Goal: Find specific page/section: Find specific page/section

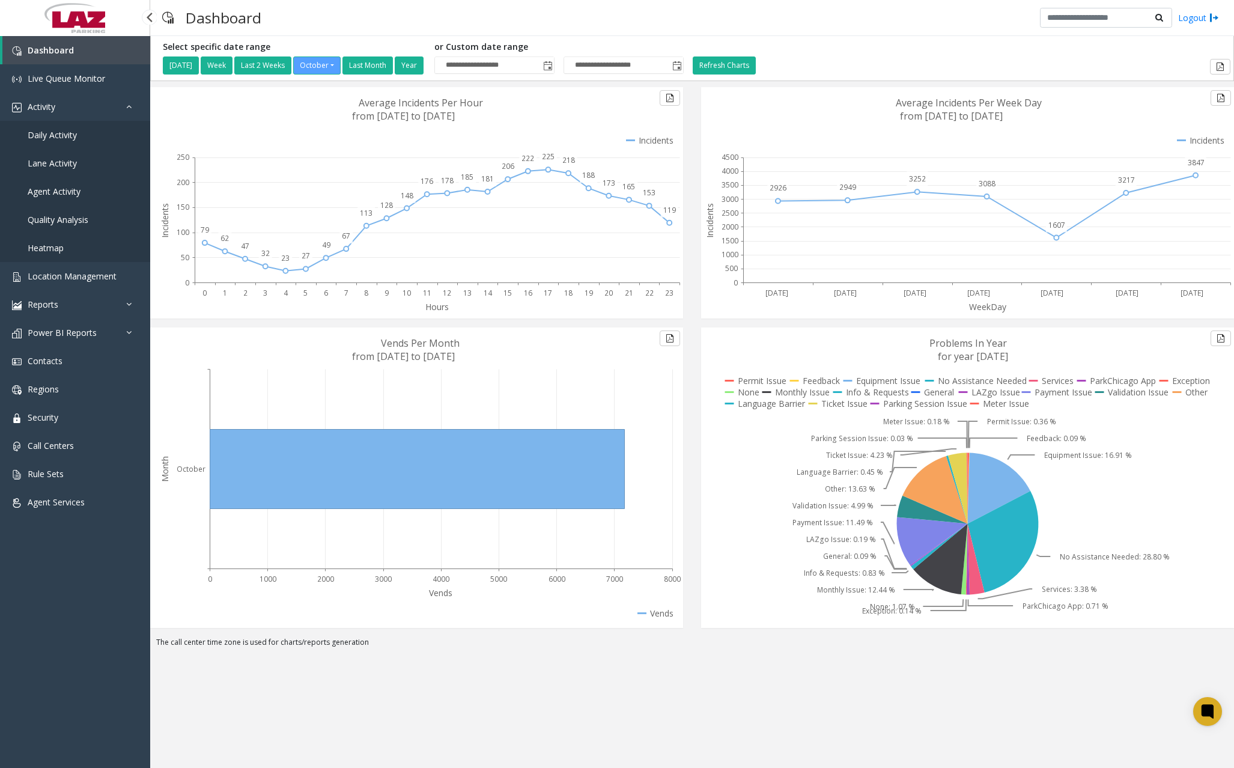
click at [73, 132] on span "Daily Activity" at bounding box center [52, 134] width 49 height 11
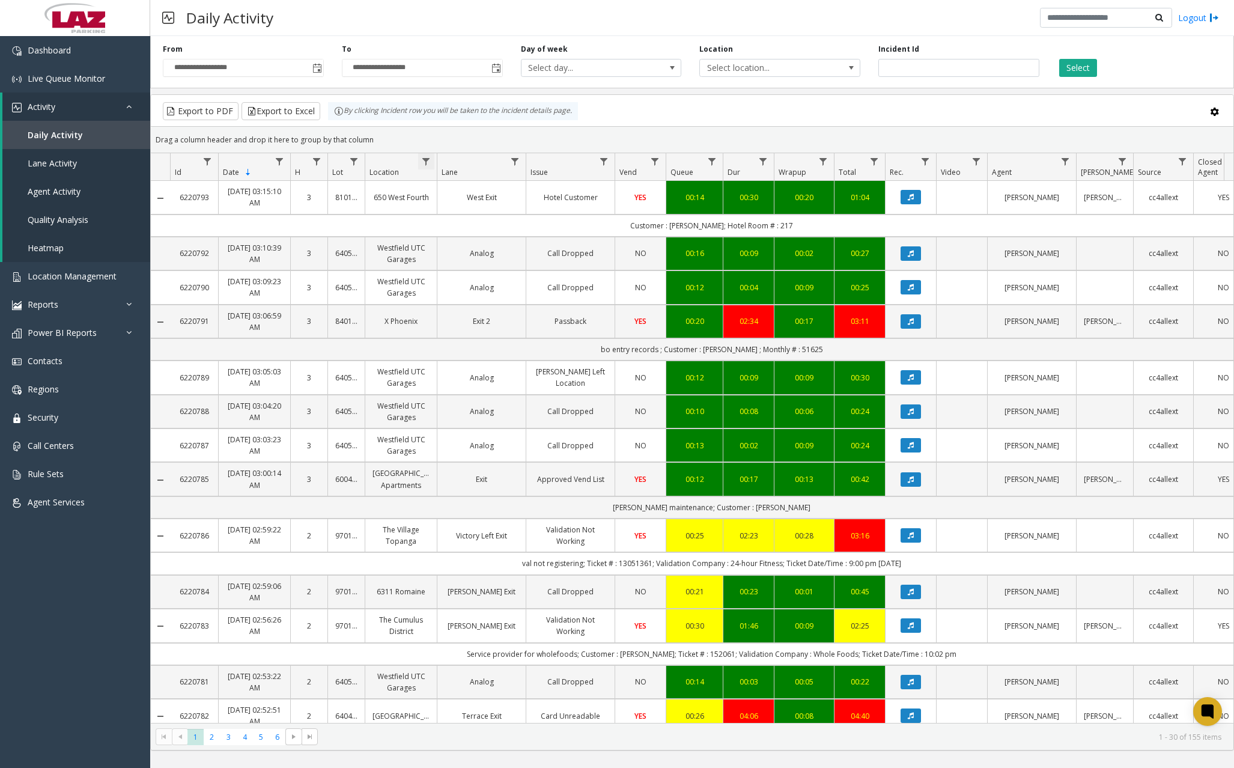
click at [428, 161] on span "Data table" at bounding box center [426, 162] width 10 height 10
click at [473, 214] on input "Location Filter" at bounding box center [478, 213] width 102 height 20
type input "******"
click at [496, 336] on button "Filter" at bounding box center [504, 325] width 49 height 26
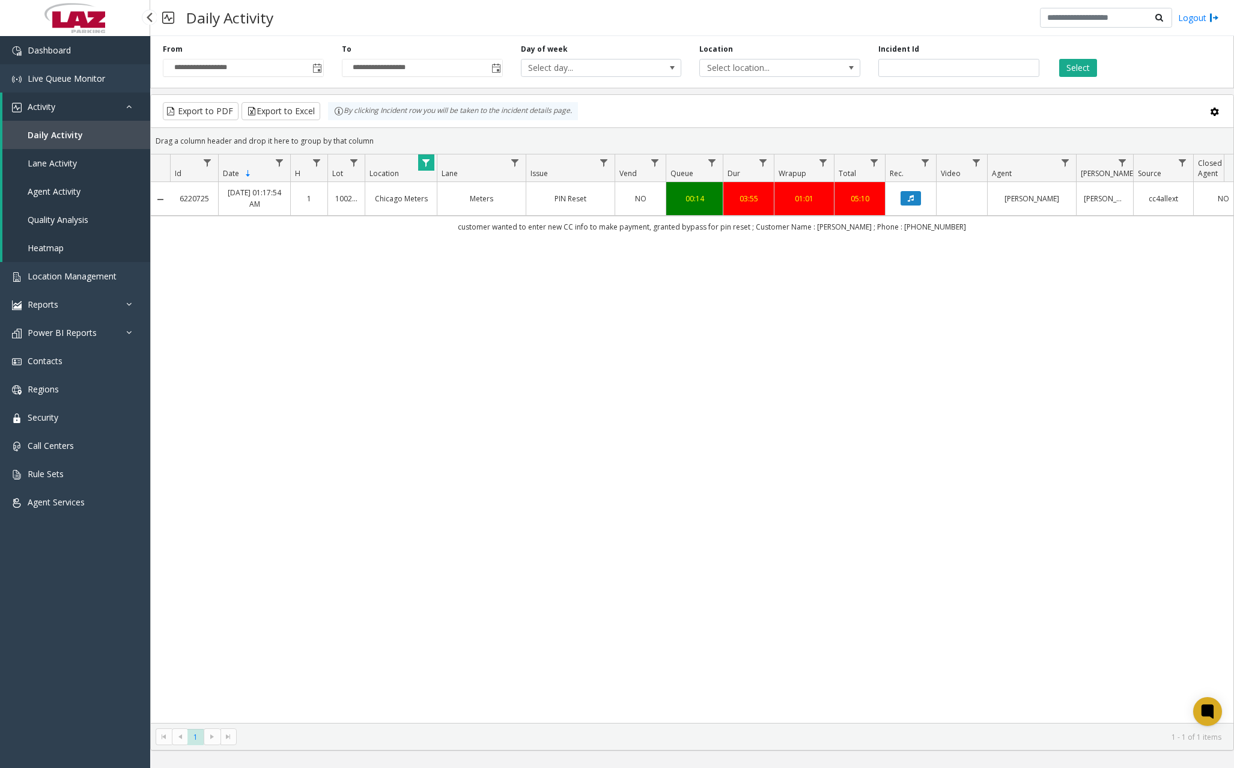
click at [57, 53] on span "Dashboard" at bounding box center [49, 49] width 43 height 11
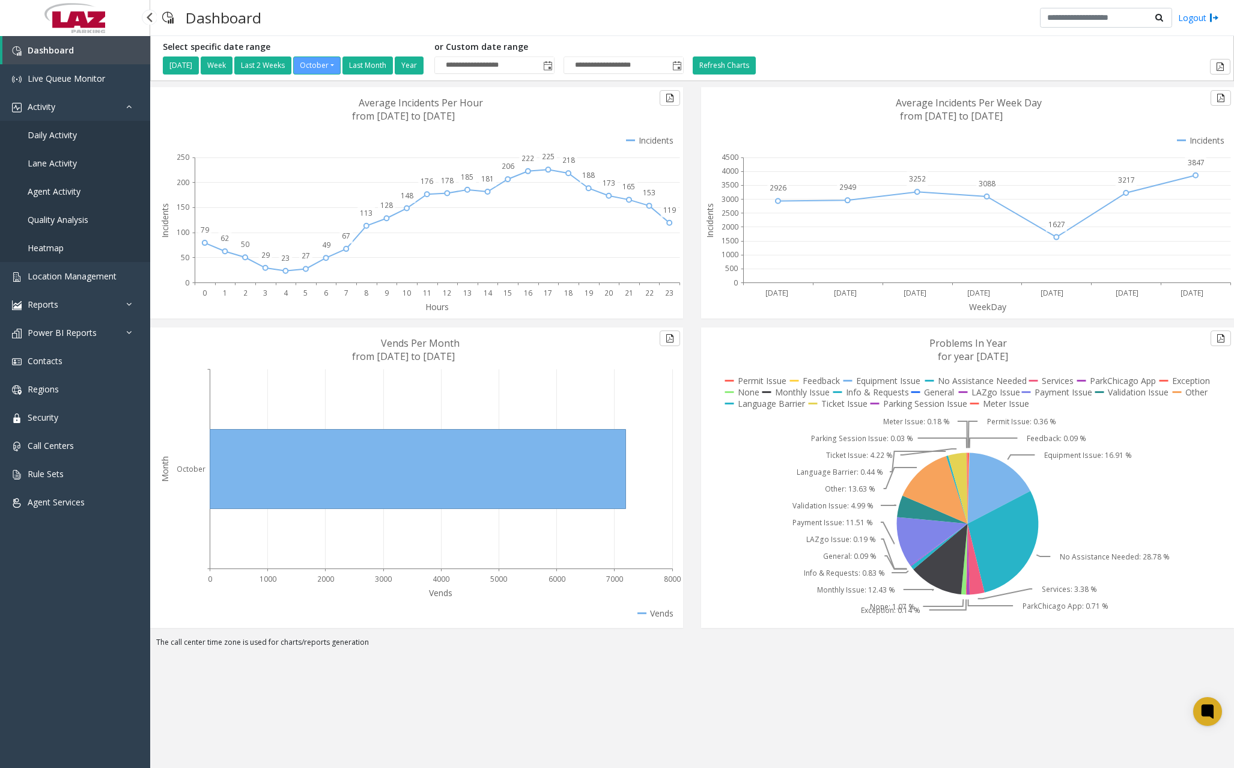
click at [61, 134] on span "Daily Activity" at bounding box center [52, 134] width 49 height 11
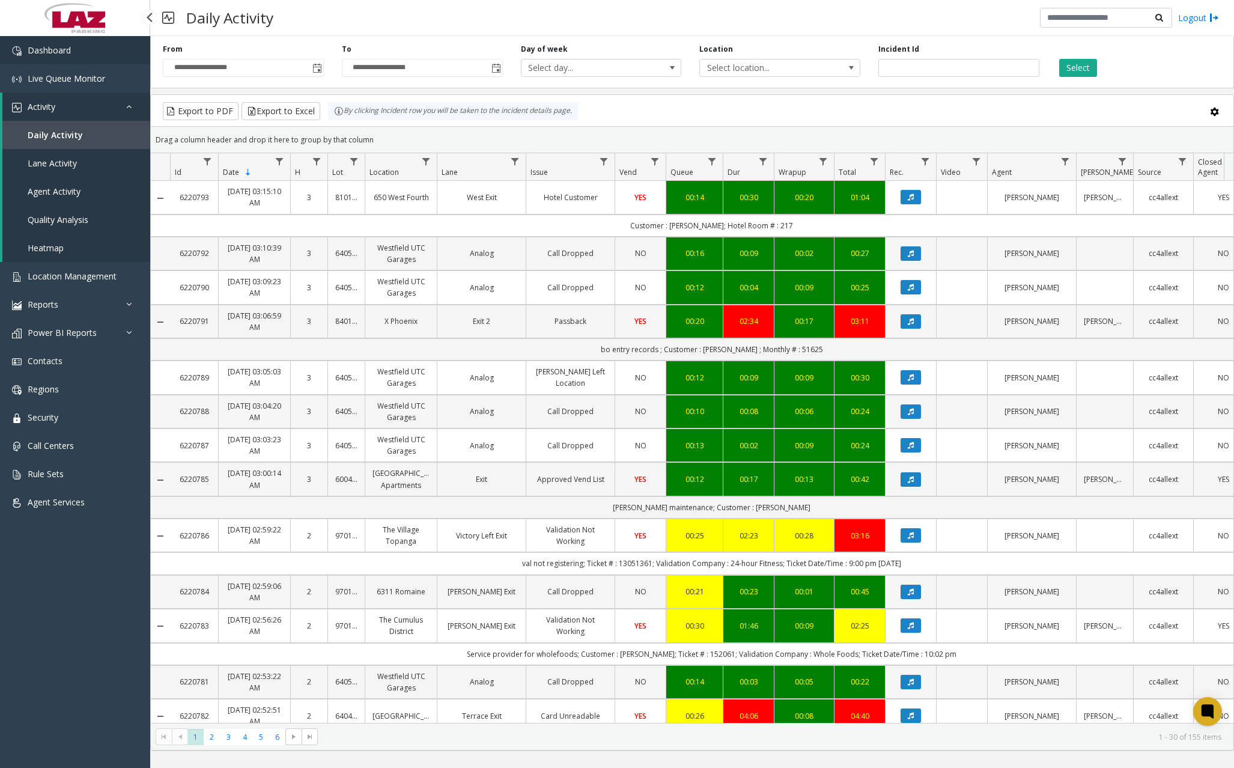
click at [67, 47] on span "Dashboard" at bounding box center [49, 49] width 43 height 11
